Goal: Communication & Community: Share content

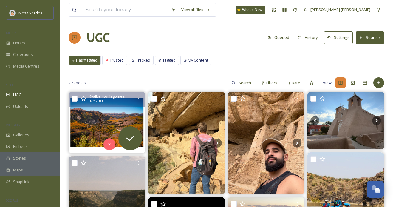
click at [107, 123] on img at bounding box center [107, 122] width 77 height 61
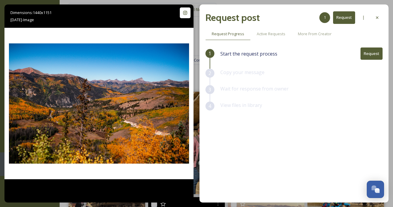
click at [365, 52] on button "Request" at bounding box center [371, 53] width 22 height 12
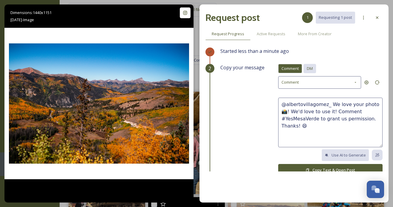
click at [312, 68] on span "DM" at bounding box center [310, 69] width 6 height 6
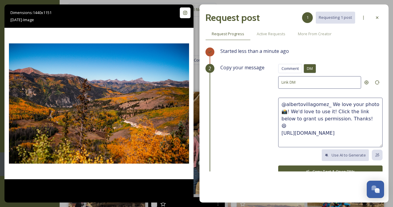
drag, startPoint x: 351, startPoint y: 117, endPoint x: 329, endPoint y: 104, distance: 25.3
click at [329, 104] on textarea "@albertovillagomez_ We love your photo 📸! We'd love to use it! Click the link b…" at bounding box center [330, 121] width 104 height 49
paste textarea "This photo is beautiful, great capture! We'd love to share it on our socials, w…"
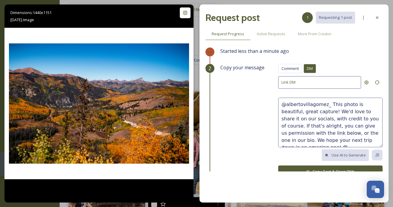
click at [313, 111] on textarea "@albertovillagomez_ This photo is beautiful, great capture! We'd love to share …" at bounding box center [330, 121] width 104 height 49
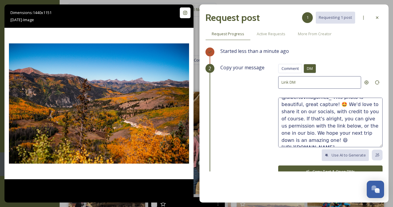
drag, startPoint x: 369, startPoint y: 133, endPoint x: 311, endPoint y: 132, distance: 58.1
click at [311, 132] on textarea "@albertovillagomez_ This photo is beautiful, great capture! 🤩 We'd love to shar…" at bounding box center [330, 121] width 104 height 49
type textarea "@albertovillagomez_ This photo is beautiful, great capture! 🤩 We'd love to shar…"
click at [314, 167] on button "Copy Text & Open DMs" at bounding box center [330, 171] width 104 height 12
